Goal: Task Accomplishment & Management: Use online tool/utility

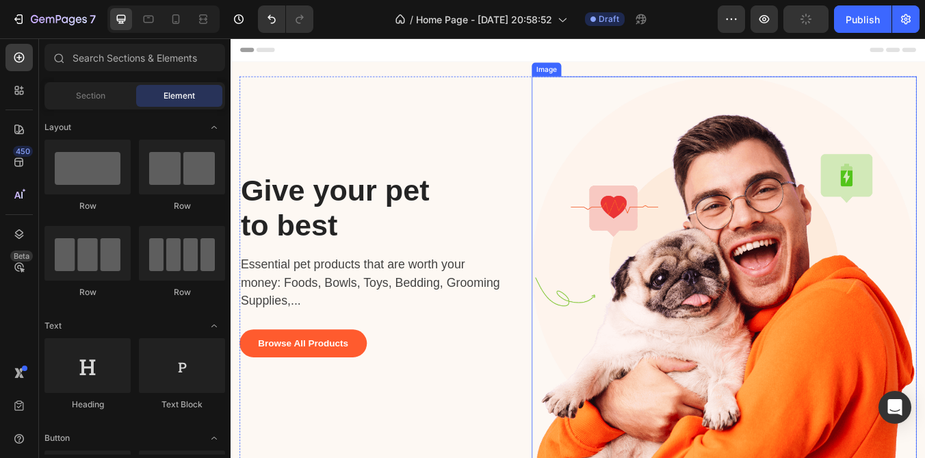
scroll to position [44, 0]
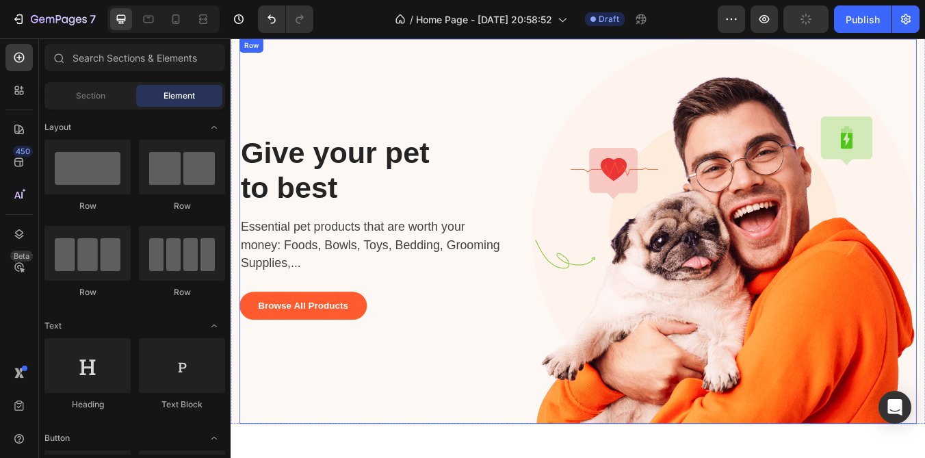
click at [569, 278] on div "Give your pet to best Heading Essential pet products that are worth your money:…" at bounding box center [641, 266] width 800 height 455
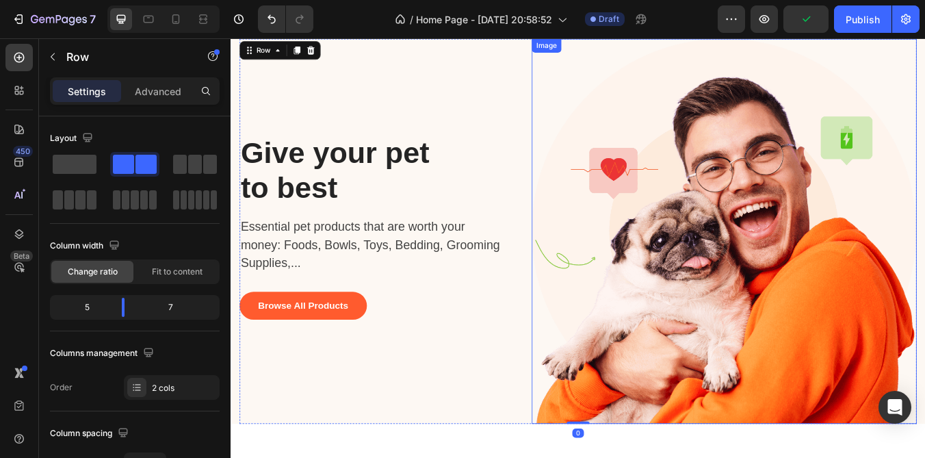
click at [610, 291] on img at bounding box center [813, 266] width 455 height 455
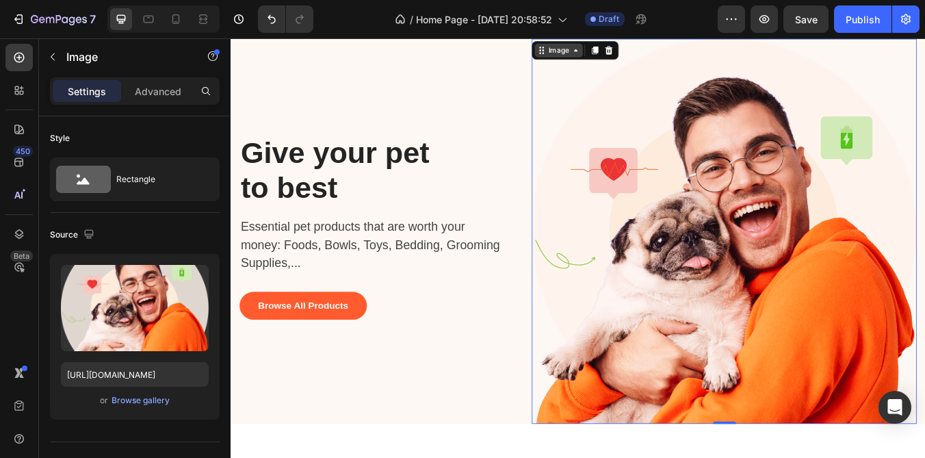
click at [616, 60] on div "Image" at bounding box center [618, 52] width 57 height 16
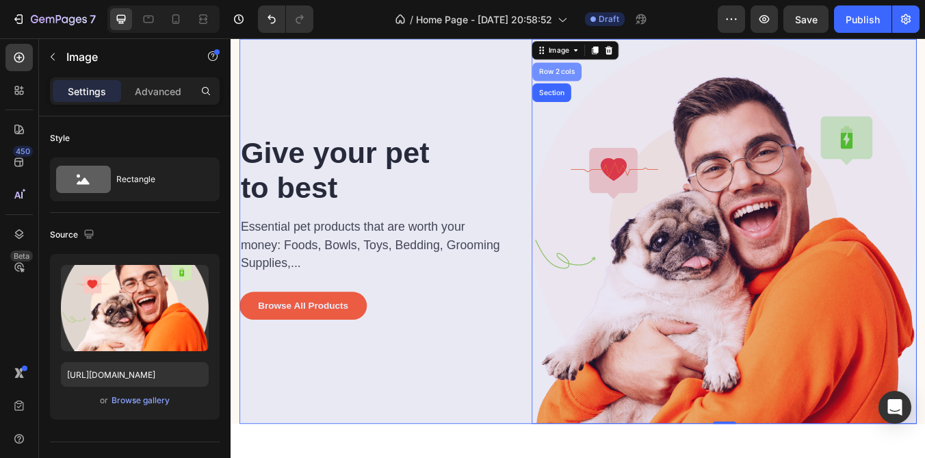
click at [611, 74] on div "Row 2 cols" at bounding box center [615, 78] width 47 height 8
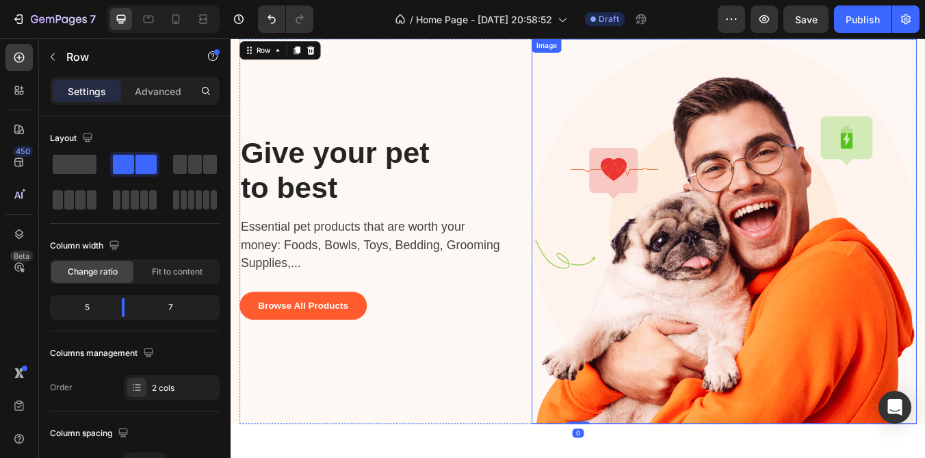
click at [624, 90] on img at bounding box center [813, 266] width 455 height 455
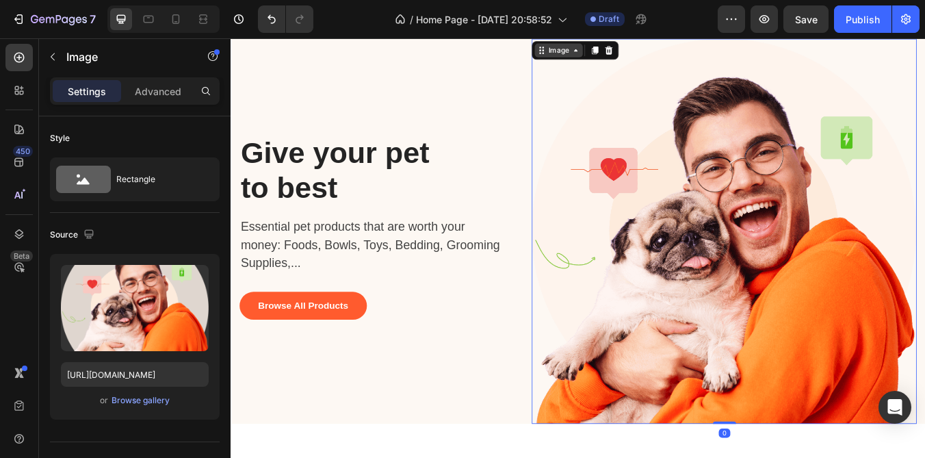
click at [603, 56] on div "Image" at bounding box center [617, 53] width 29 height 12
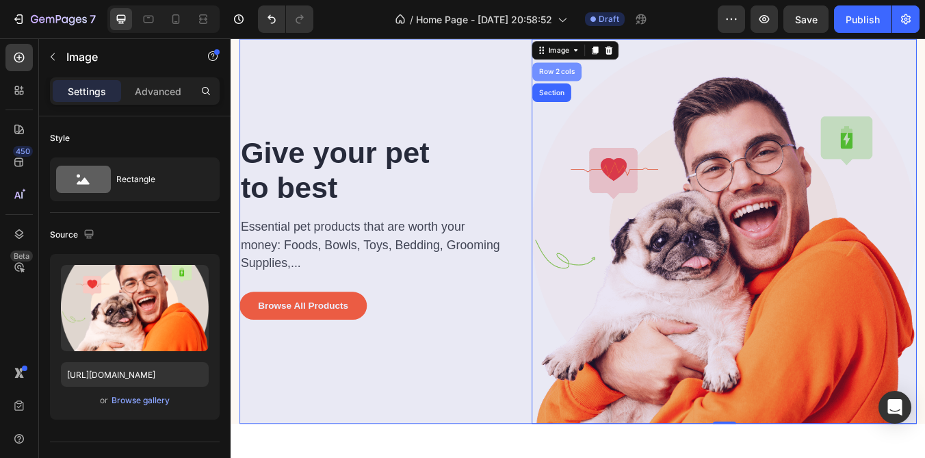
click at [618, 86] on div "Row 2 cols" at bounding box center [616, 78] width 58 height 22
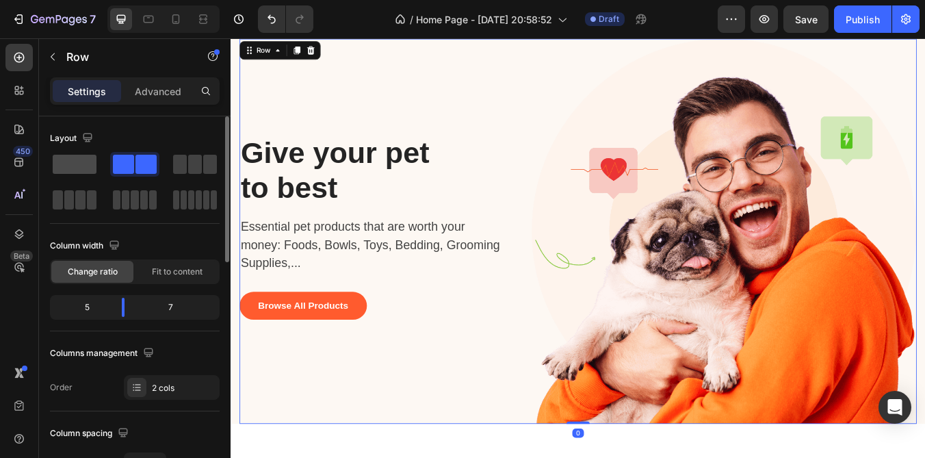
click at [83, 170] on span at bounding box center [75, 164] width 44 height 19
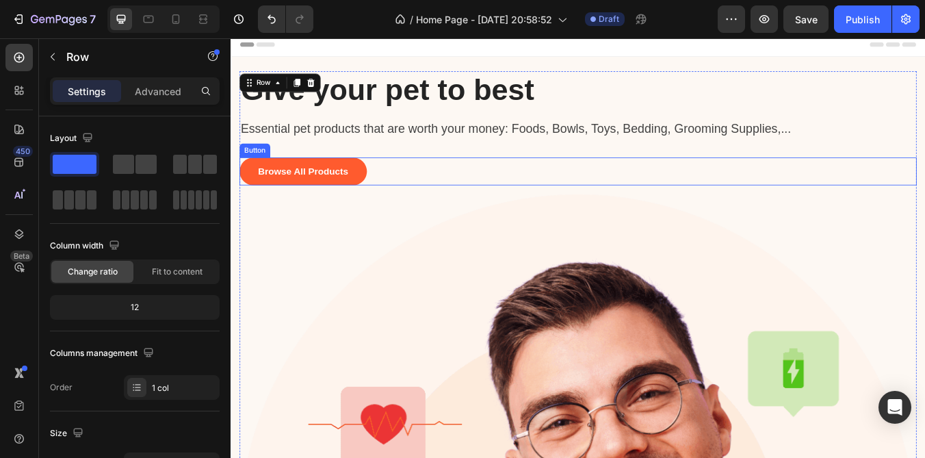
scroll to position [0, 0]
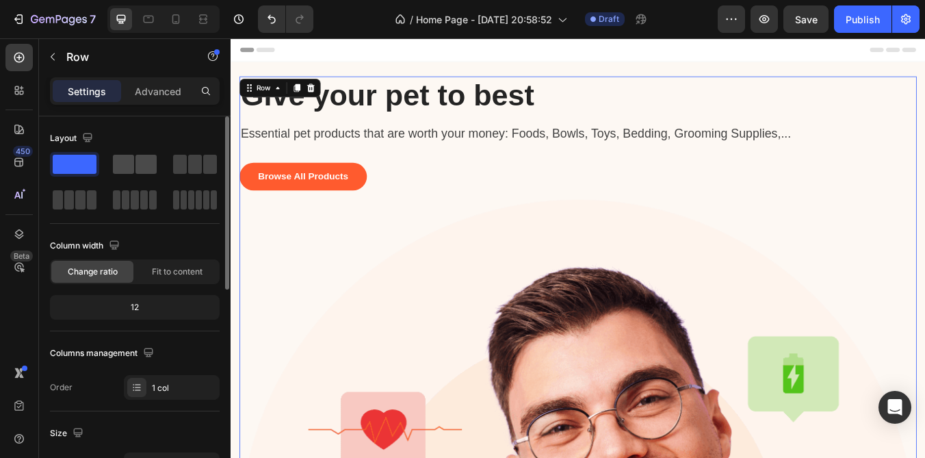
click at [149, 164] on span at bounding box center [145, 164] width 21 height 19
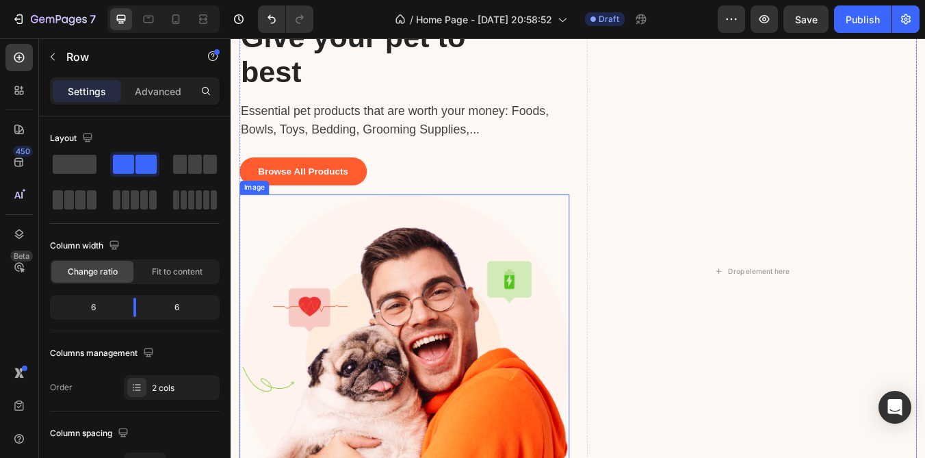
scroll to position [55, 0]
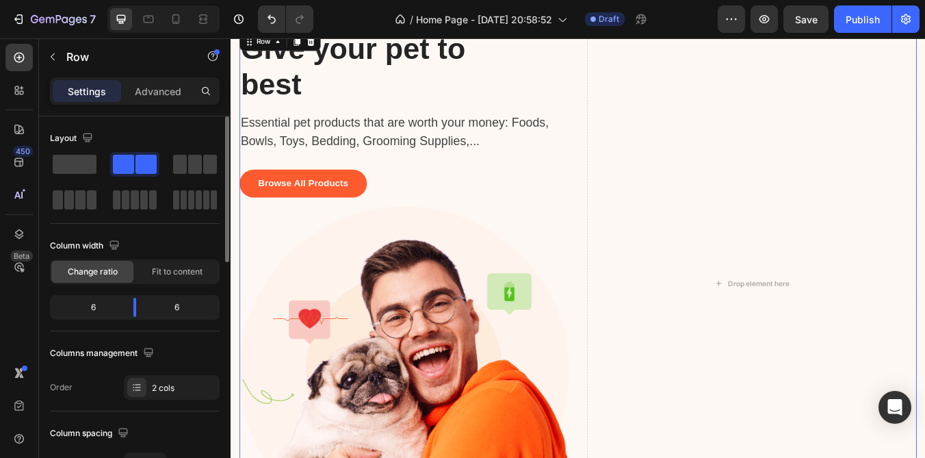
click at [143, 213] on div "Layout" at bounding box center [135, 175] width 170 height 96
click at [143, 201] on span at bounding box center [144, 199] width 8 height 19
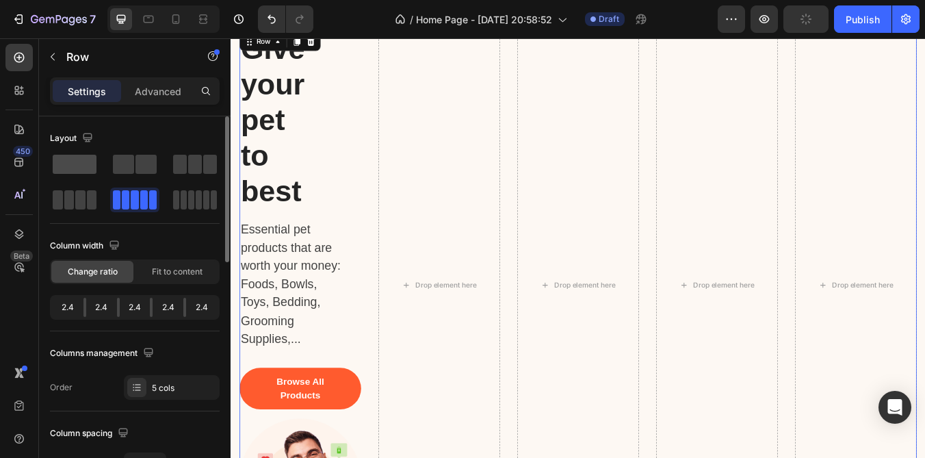
click at [81, 159] on span at bounding box center [75, 164] width 44 height 19
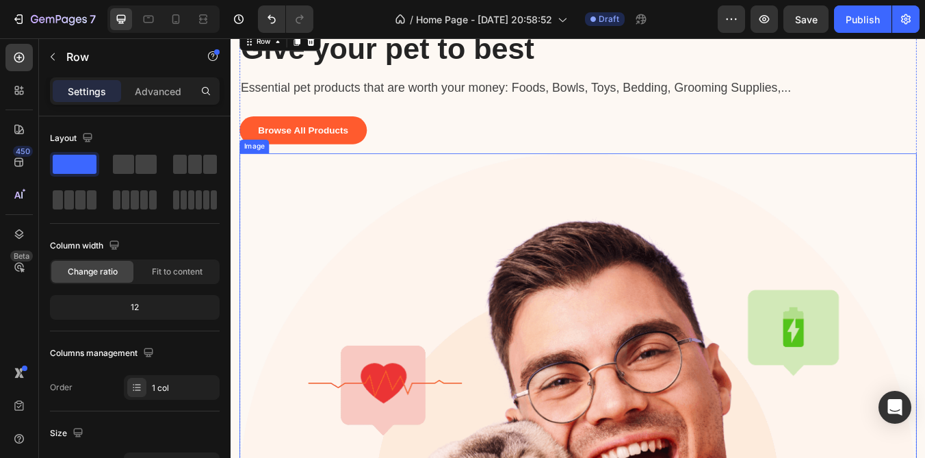
scroll to position [0, 0]
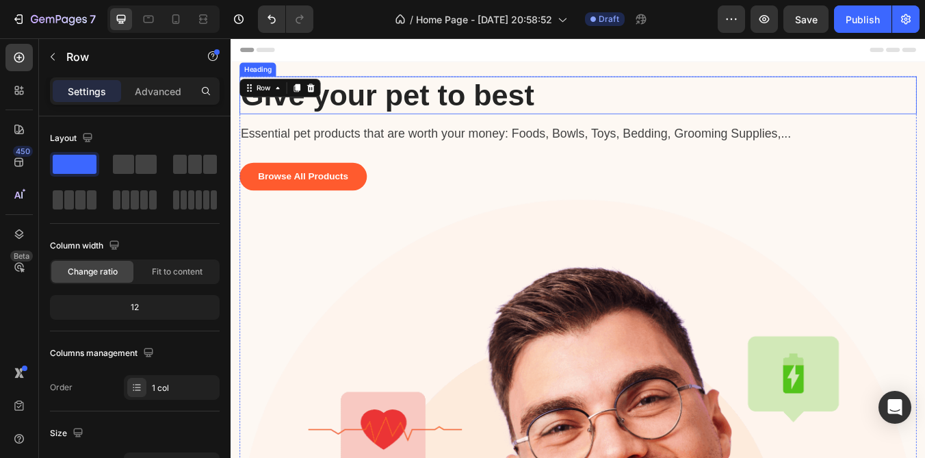
click at [684, 103] on p "Give your pet to best" at bounding box center [610, 106] width 736 height 42
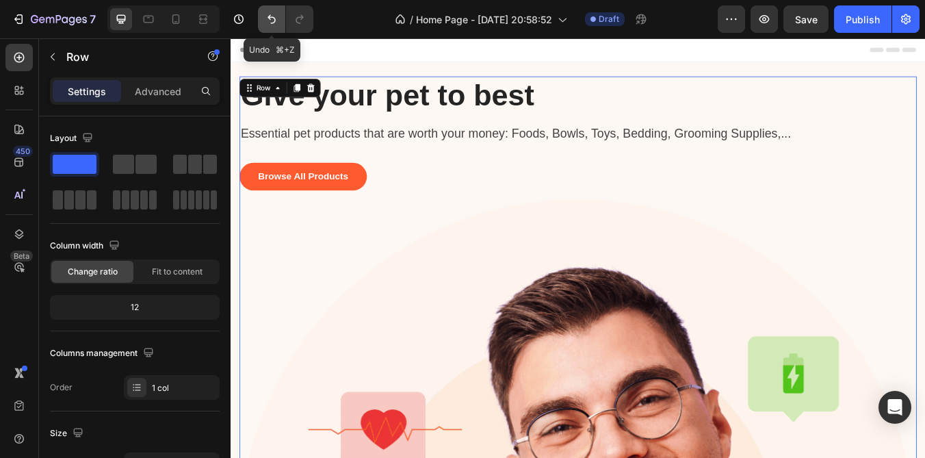
click at [267, 14] on icon "Undo/Redo" at bounding box center [272, 19] width 14 height 14
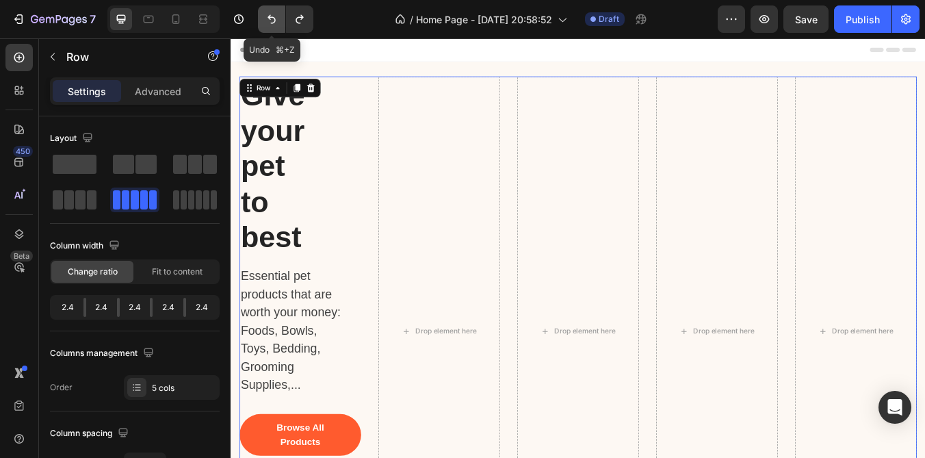
click at [267, 14] on icon "Undo/Redo" at bounding box center [272, 19] width 14 height 14
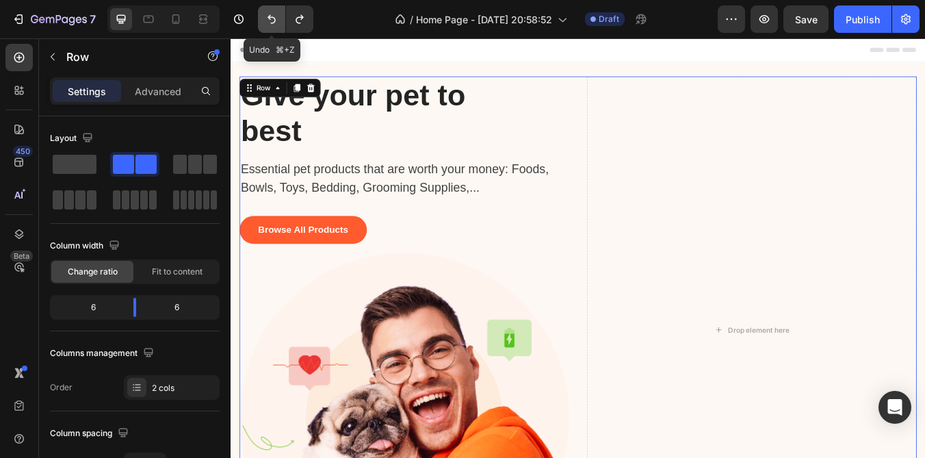
click at [267, 14] on icon "Undo/Redo" at bounding box center [272, 19] width 14 height 14
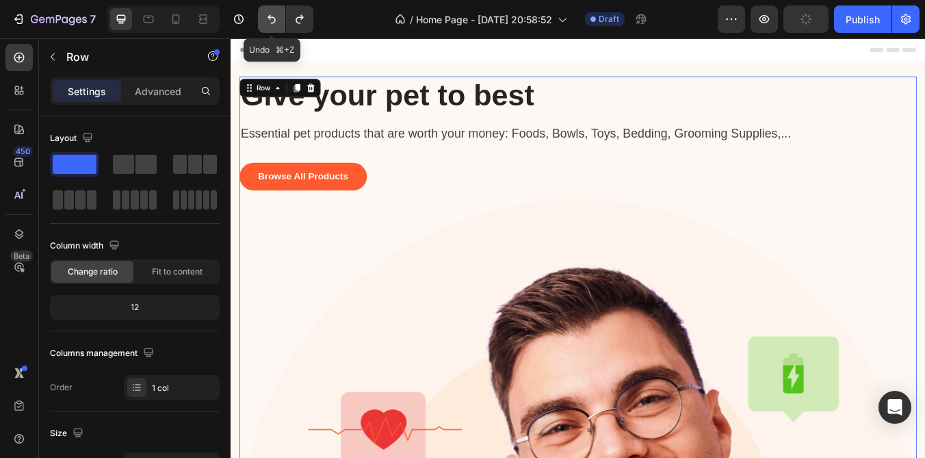
click at [267, 14] on icon "Undo/Redo" at bounding box center [272, 19] width 14 height 14
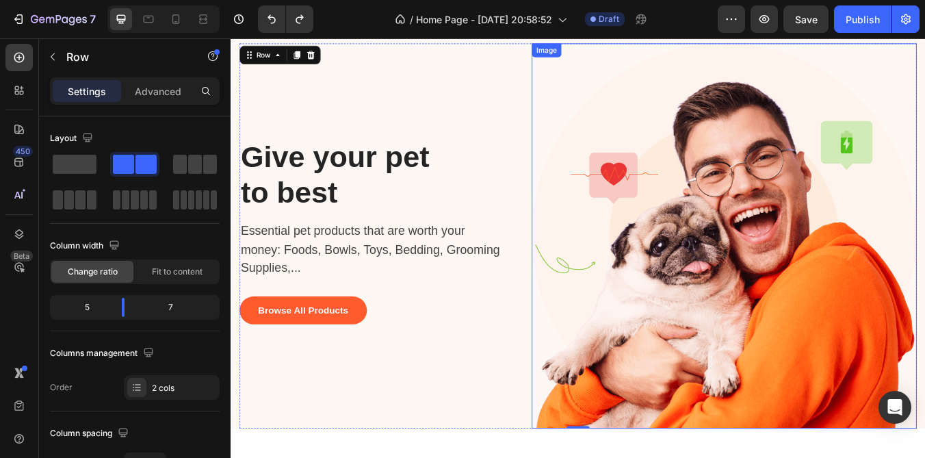
scroll to position [40, 0]
click at [685, 310] on img at bounding box center [813, 271] width 455 height 455
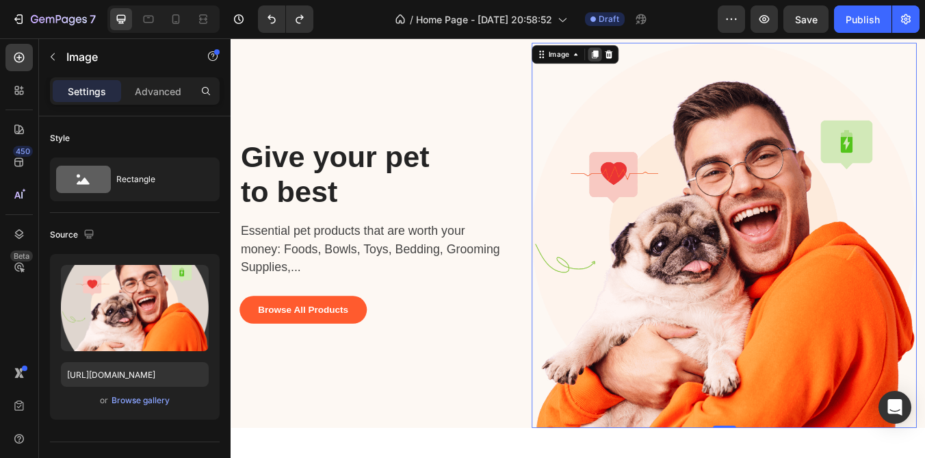
click at [657, 59] on icon at bounding box center [661, 58] width 8 height 10
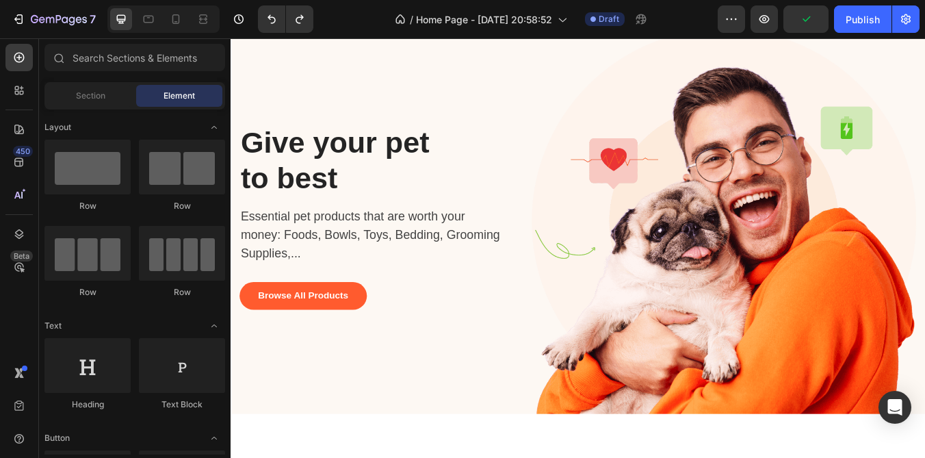
scroll to position [0, 0]
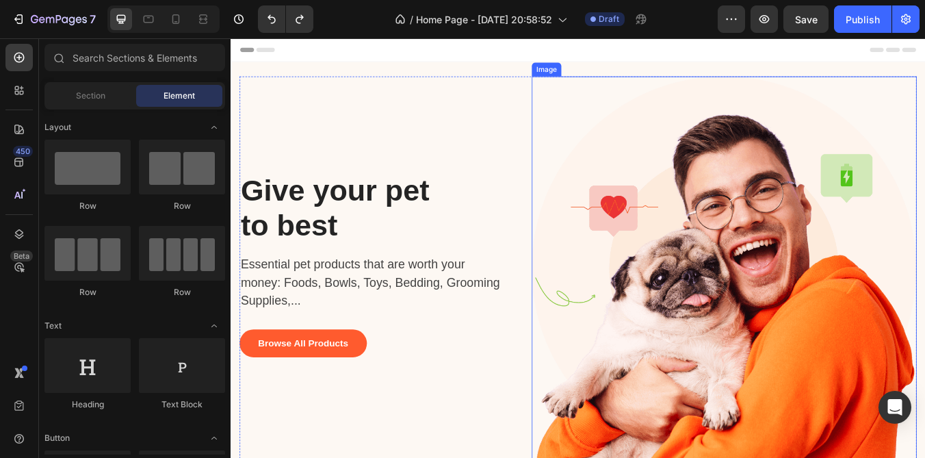
click at [651, 196] on img at bounding box center [813, 310] width 455 height 455
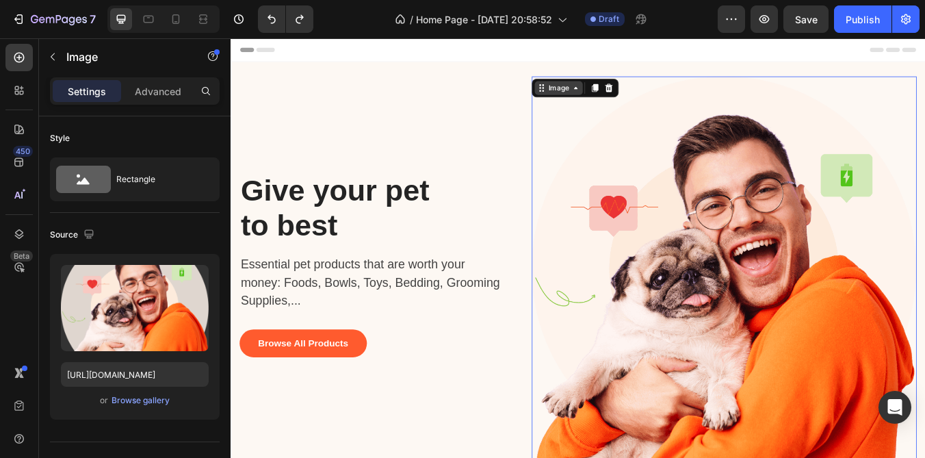
click at [635, 96] on icon at bounding box center [638, 97] width 11 height 11
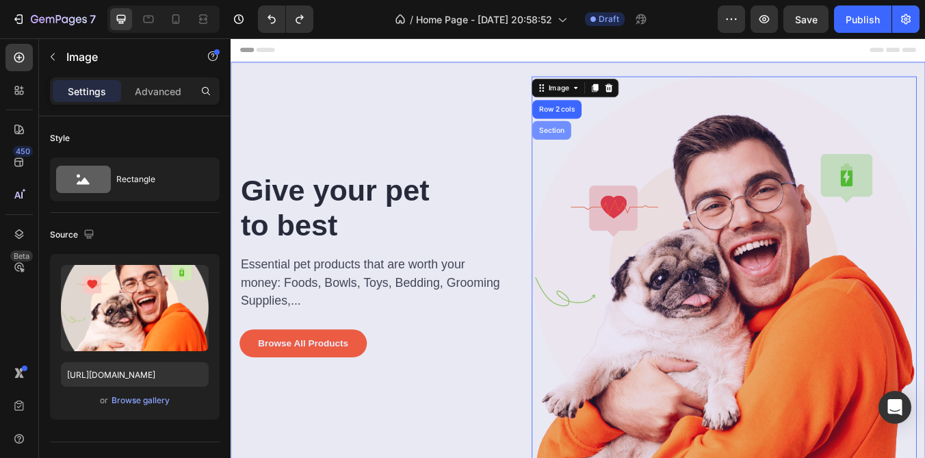
click at [612, 140] on div "Section" at bounding box center [610, 147] width 46 height 22
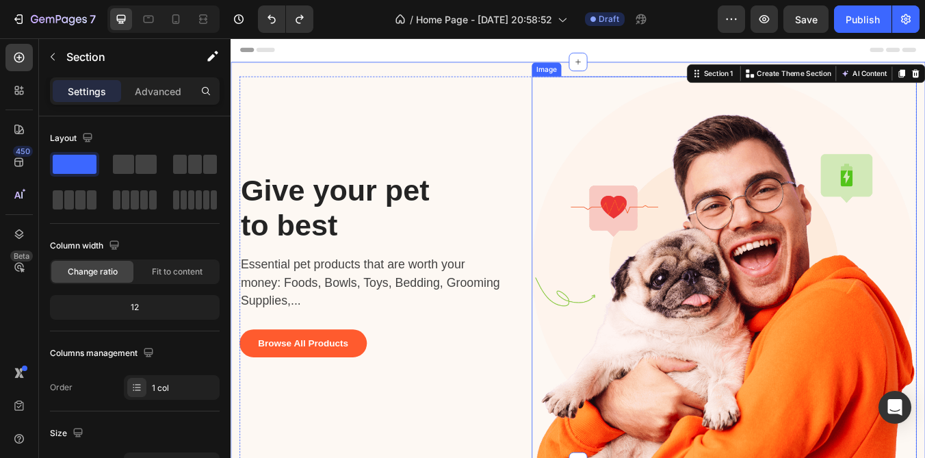
click at [601, 194] on img at bounding box center [813, 310] width 455 height 455
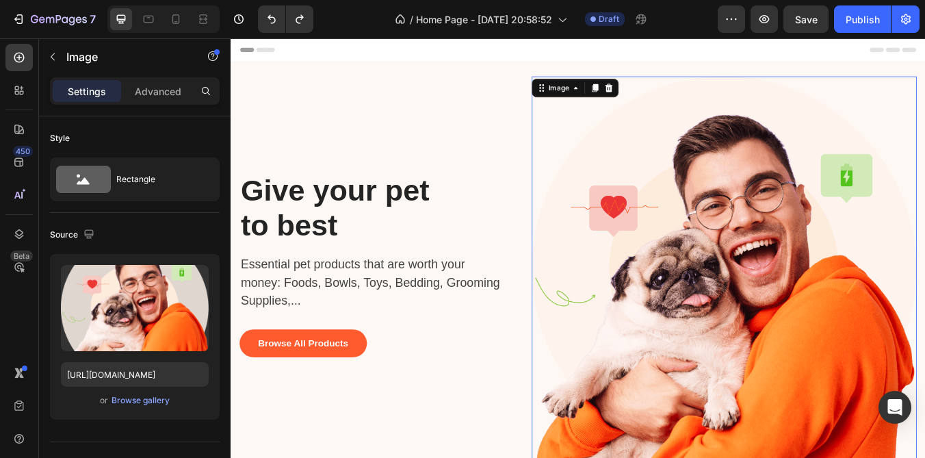
click at [610, 106] on div "Image" at bounding box center [637, 97] width 103 height 22
click at [622, 100] on div "Image" at bounding box center [617, 97] width 29 height 12
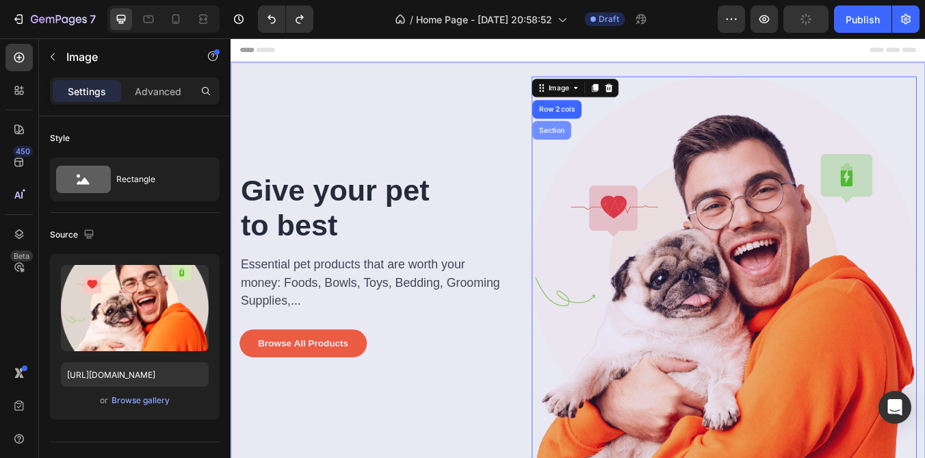
click at [608, 151] on div "Section" at bounding box center [609, 147] width 35 height 8
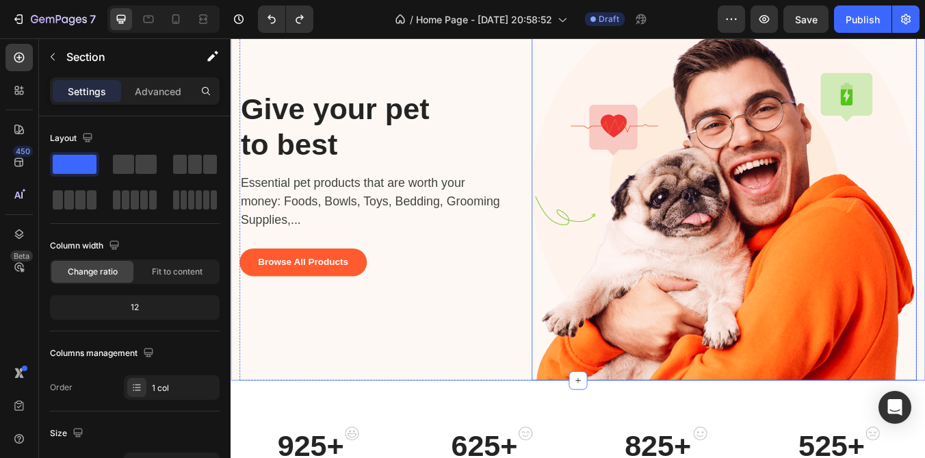
scroll to position [221, 0]
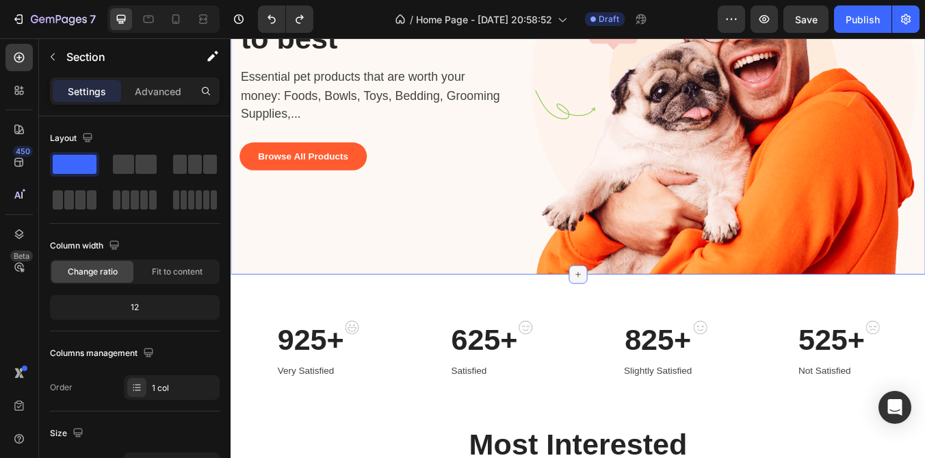
click at [639, 312] on icon at bounding box center [641, 317] width 11 height 11
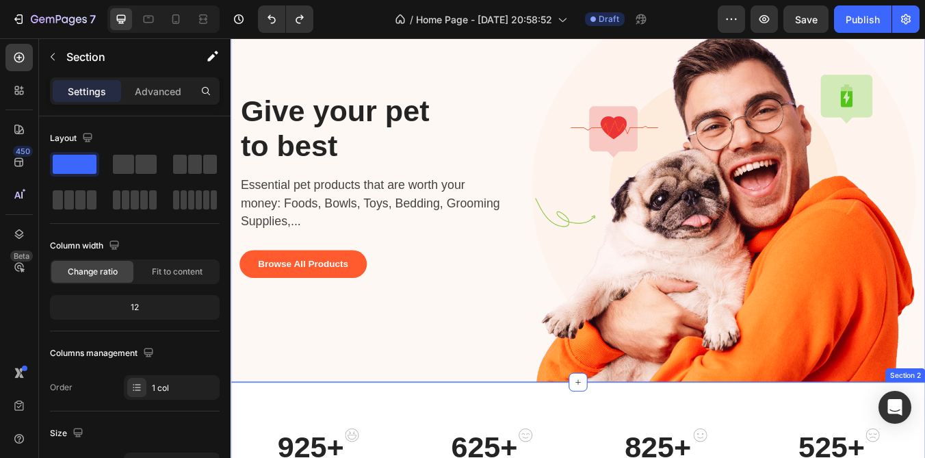
scroll to position [0, 0]
